Goal: Information Seeking & Learning: Find specific page/section

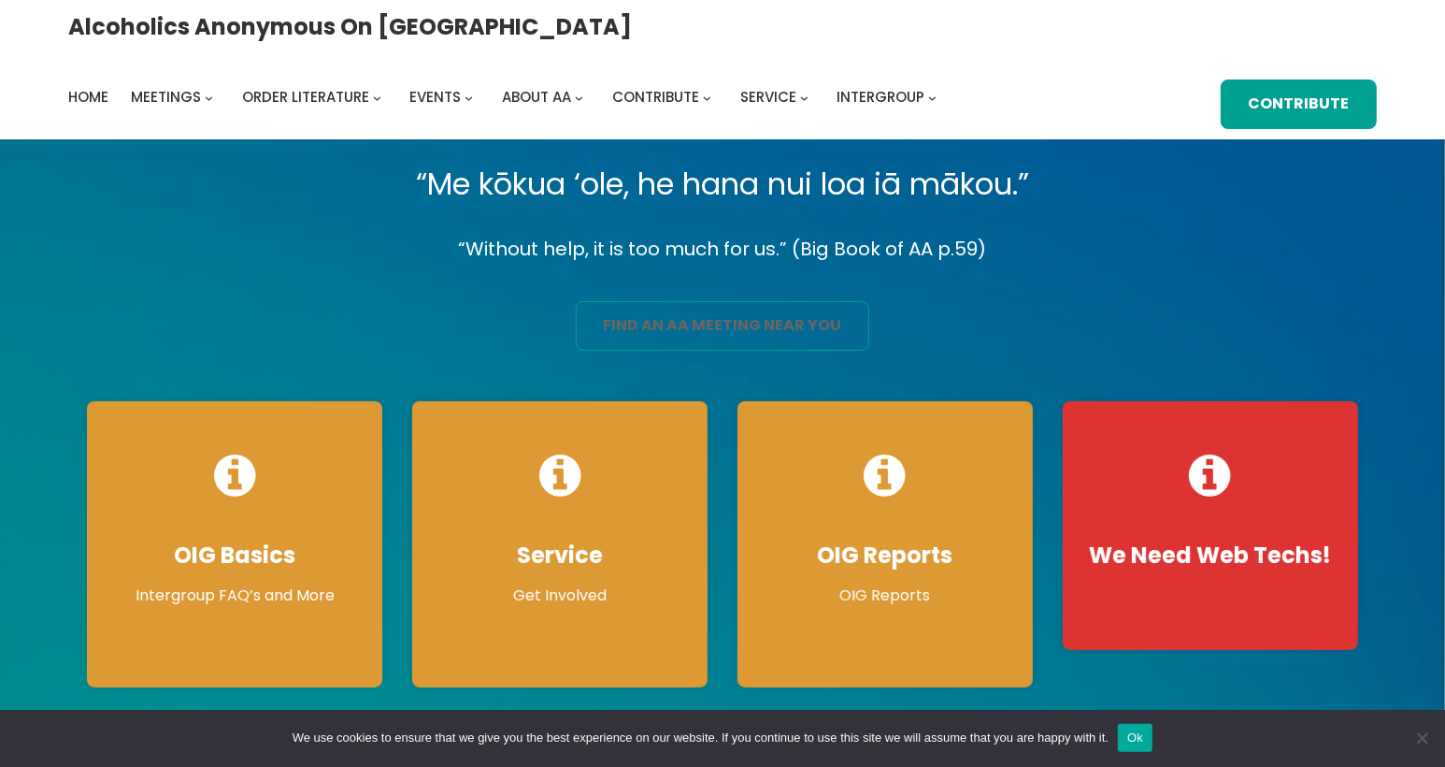
click at [757, 319] on link "find an aa meeting near you" at bounding box center [723, 326] width 294 height 50
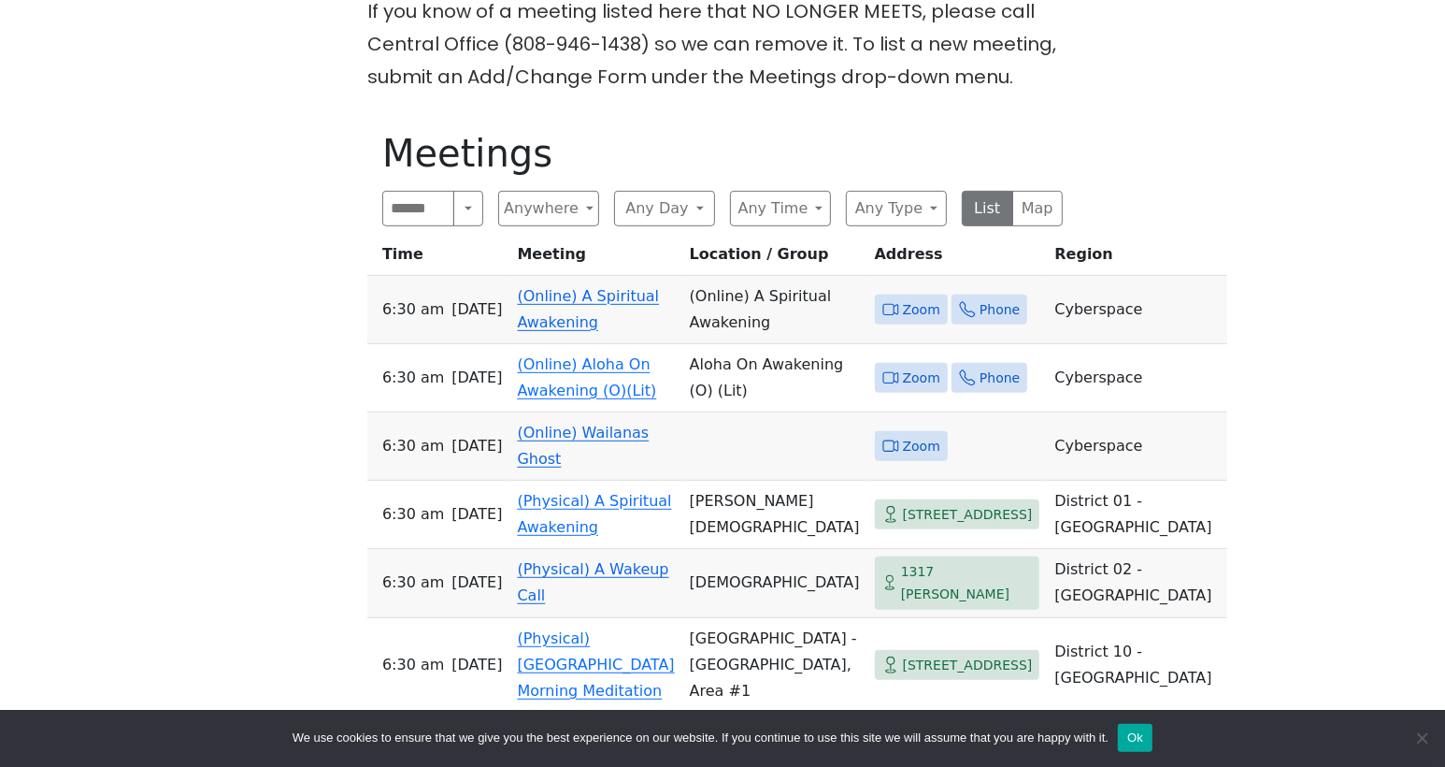
scroll to position [682, 0]
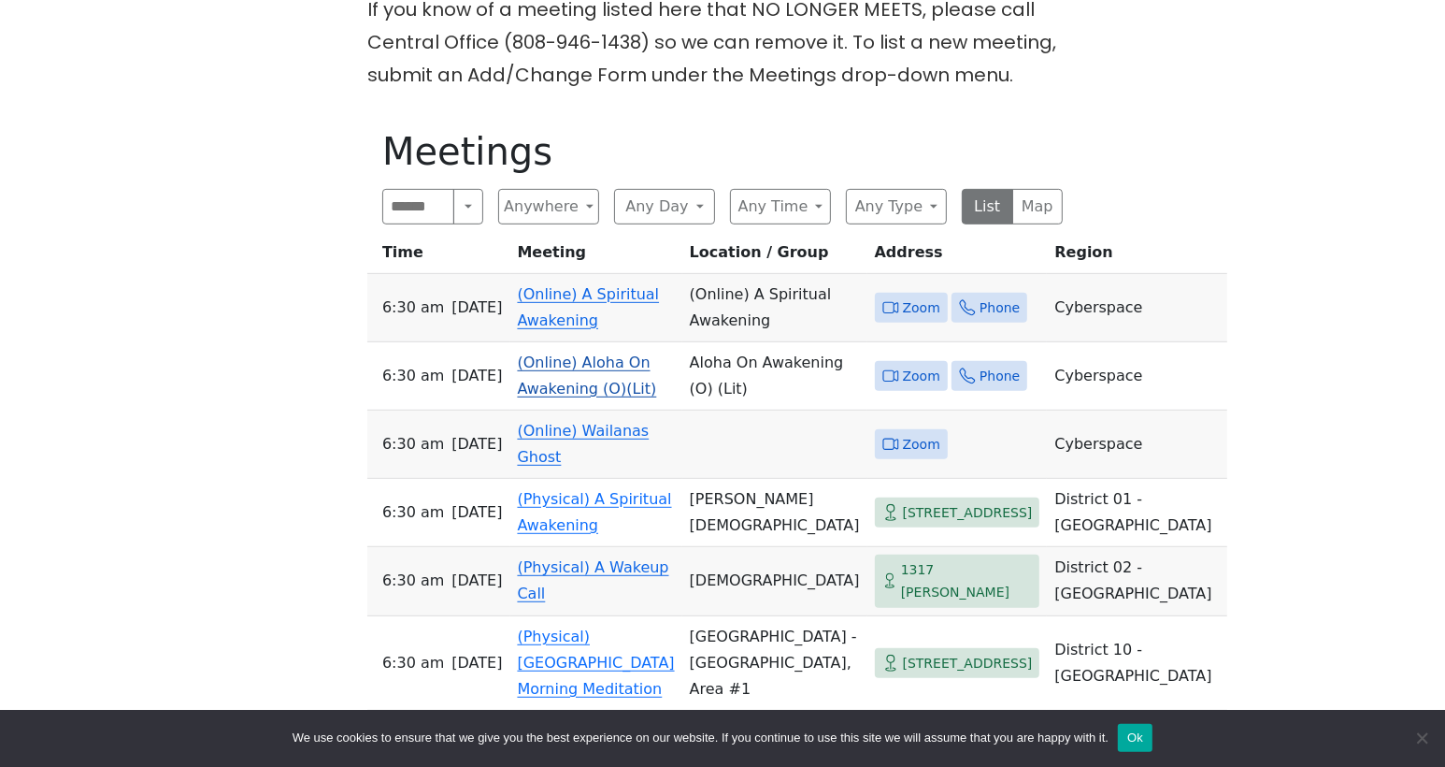
click at [571, 397] on td "(Online) Aloha On Awakening (O)(Lit)" at bounding box center [596, 376] width 172 height 68
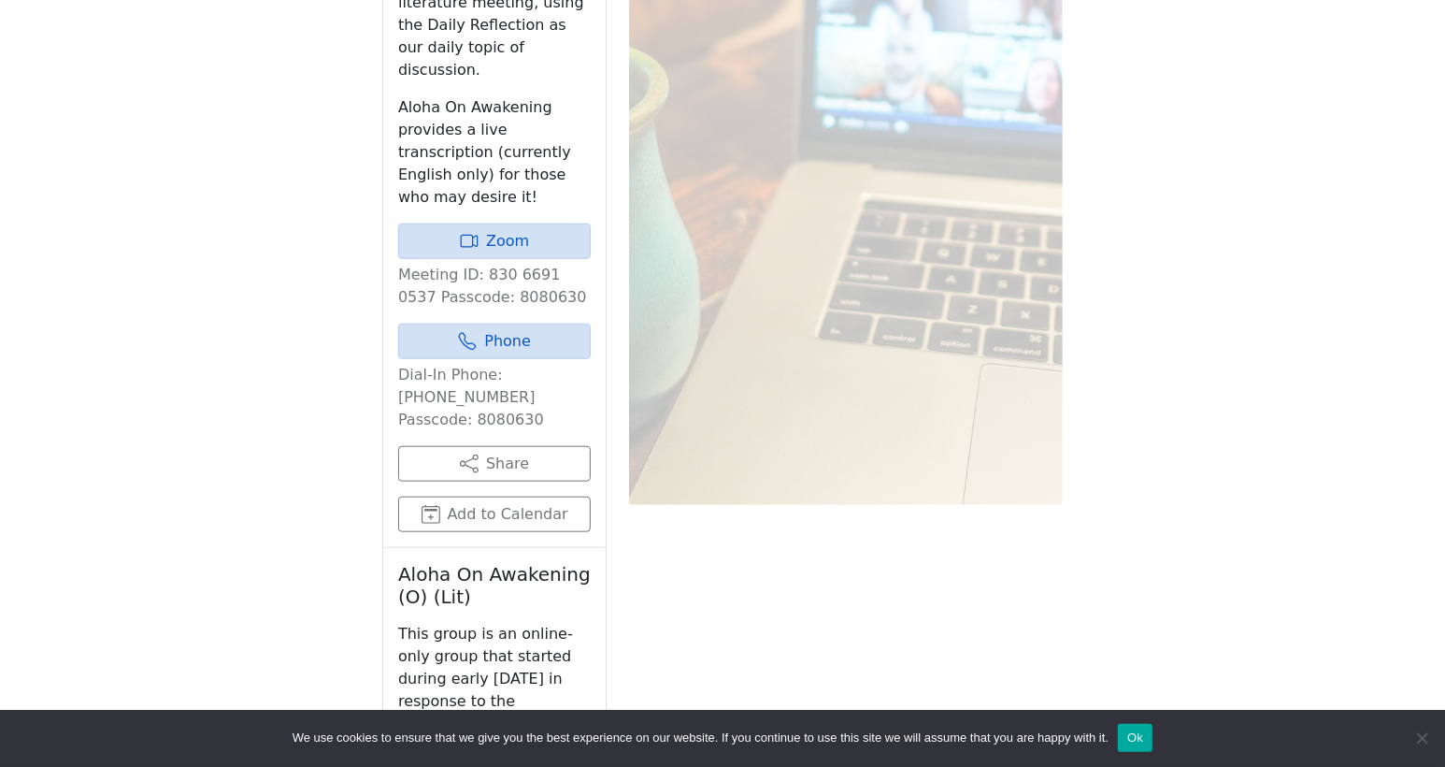
scroll to position [1377, 0]
click at [498, 225] on link "Zoom" at bounding box center [494, 243] width 193 height 36
